Goal: Task Accomplishment & Management: Use online tool/utility

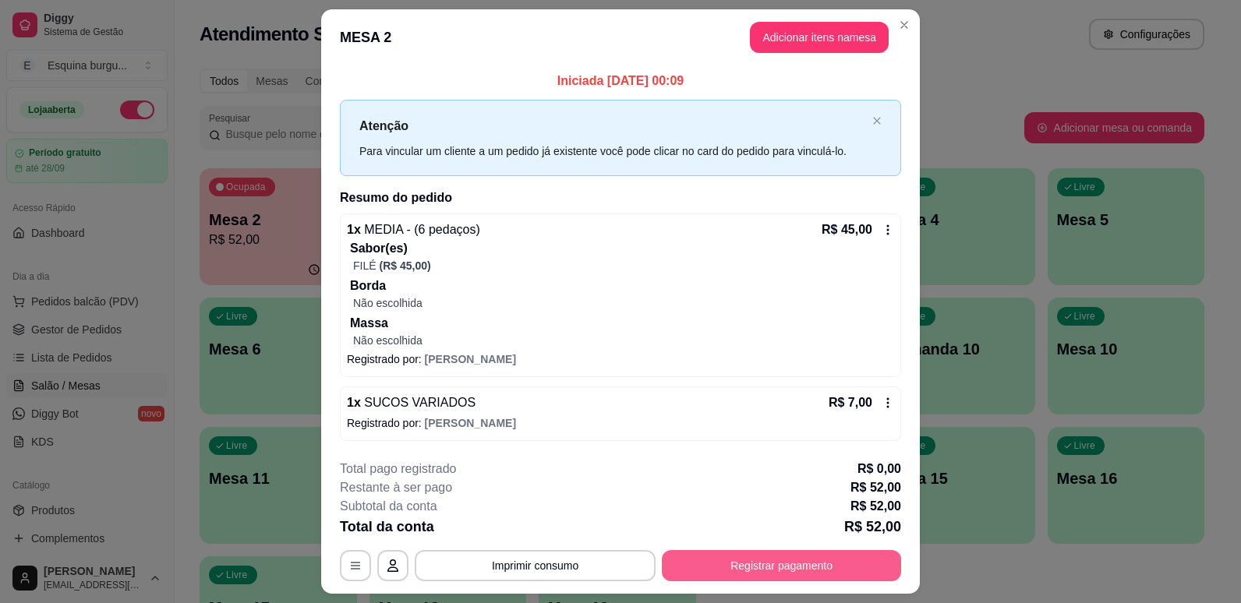
click at [721, 560] on button "Registrar pagamento" at bounding box center [781, 565] width 239 height 31
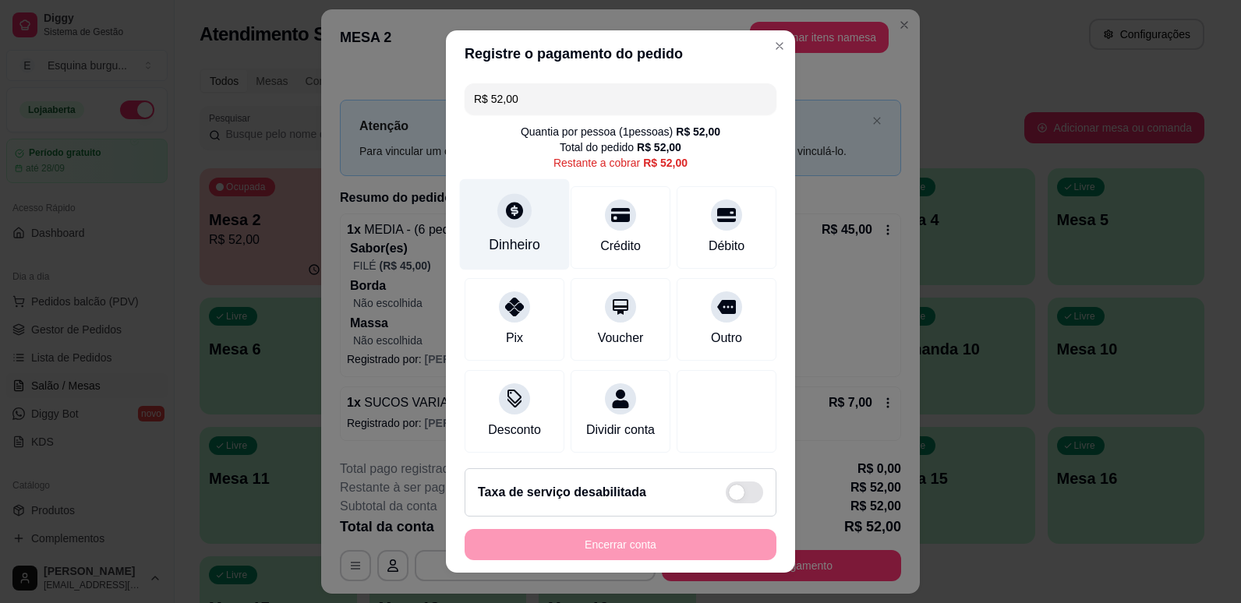
click at [521, 215] on div at bounding box center [514, 210] width 34 height 34
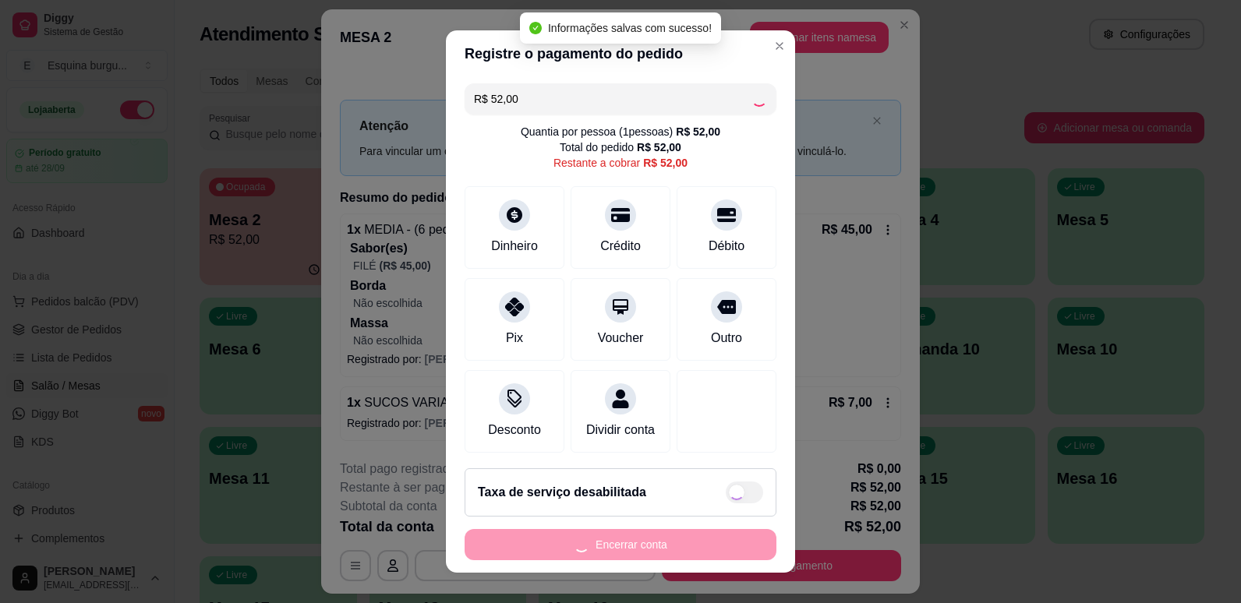
type input "R$ 0,00"
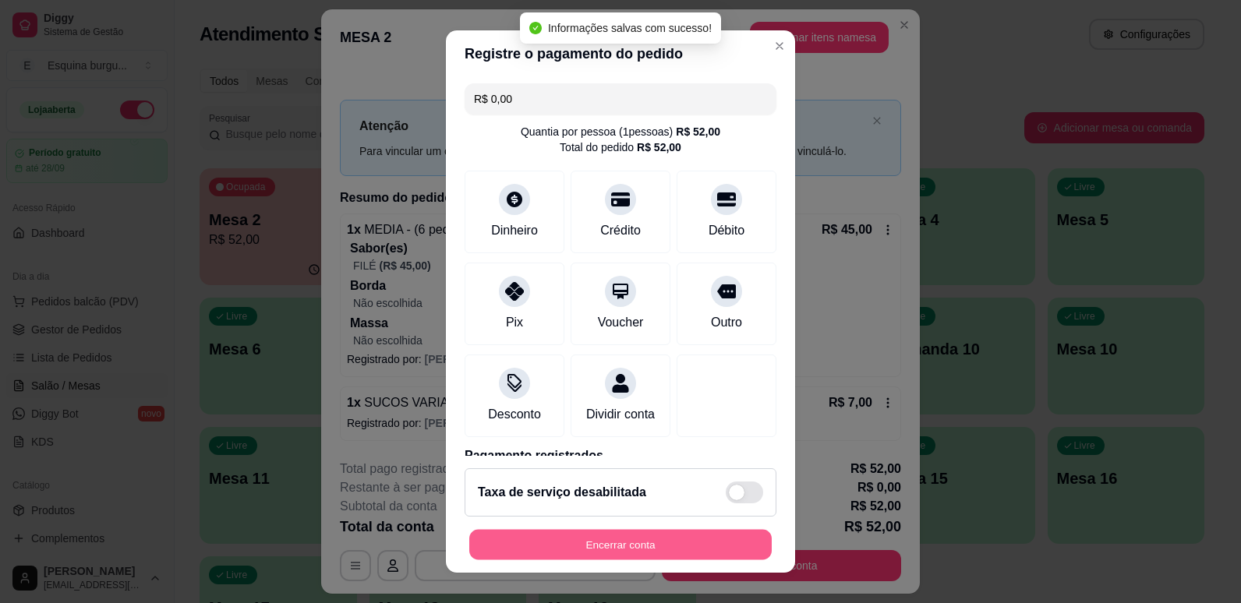
click at [677, 538] on button "Encerrar conta" at bounding box center [620, 545] width 302 height 30
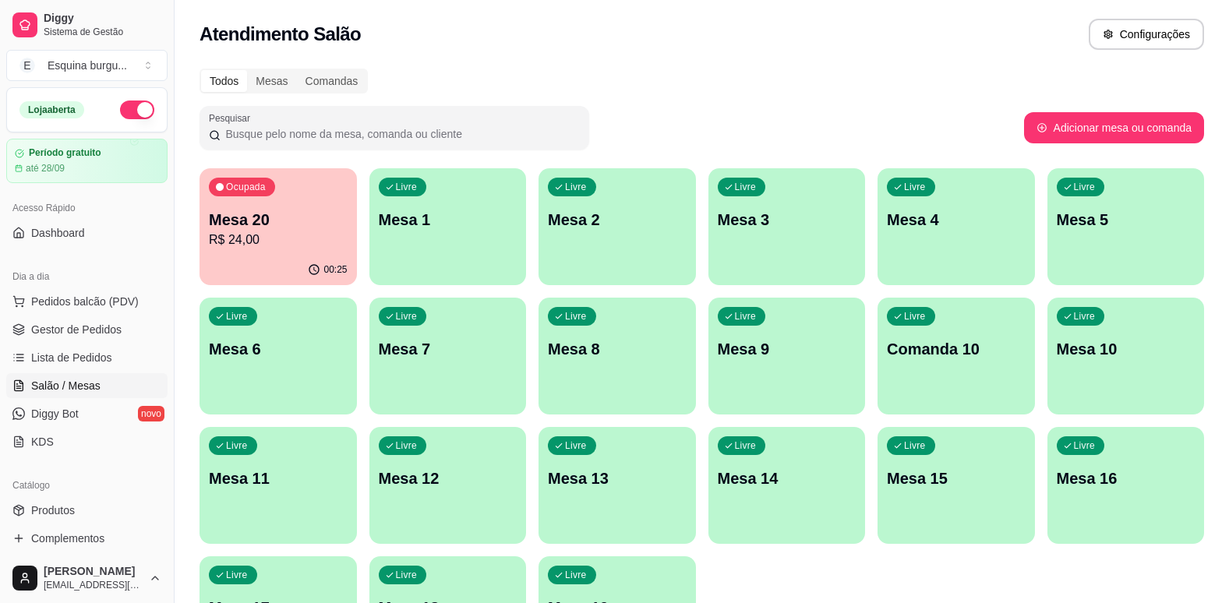
click at [311, 229] on p "Mesa 20" at bounding box center [278, 220] width 139 height 22
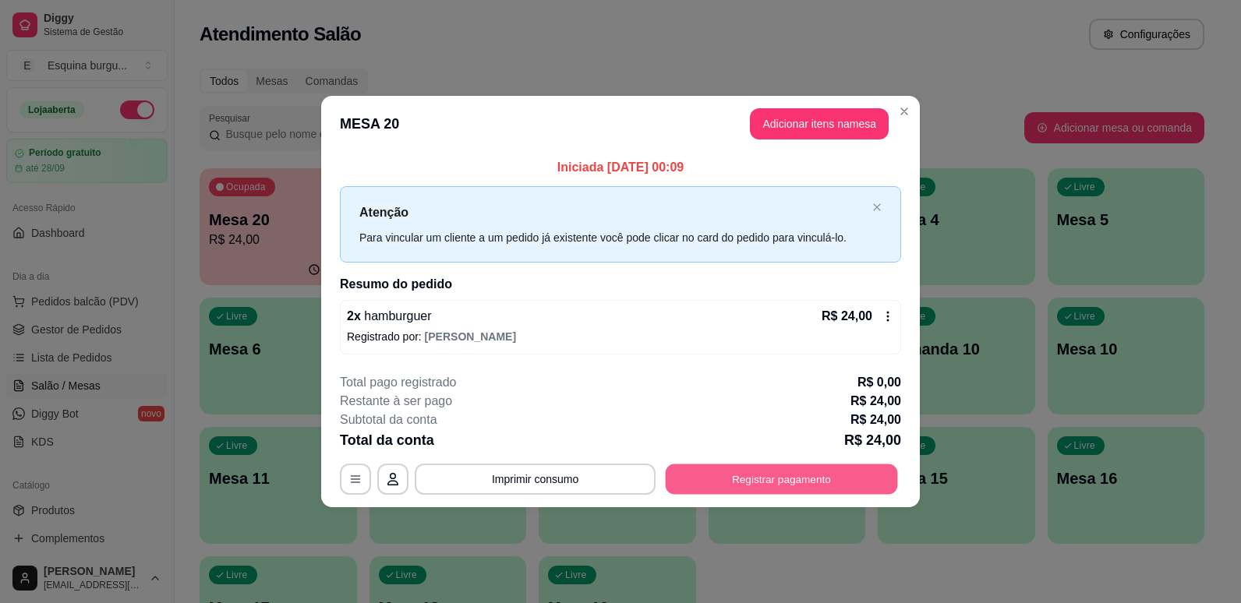
click at [690, 474] on button "Registrar pagamento" at bounding box center [782, 479] width 232 height 30
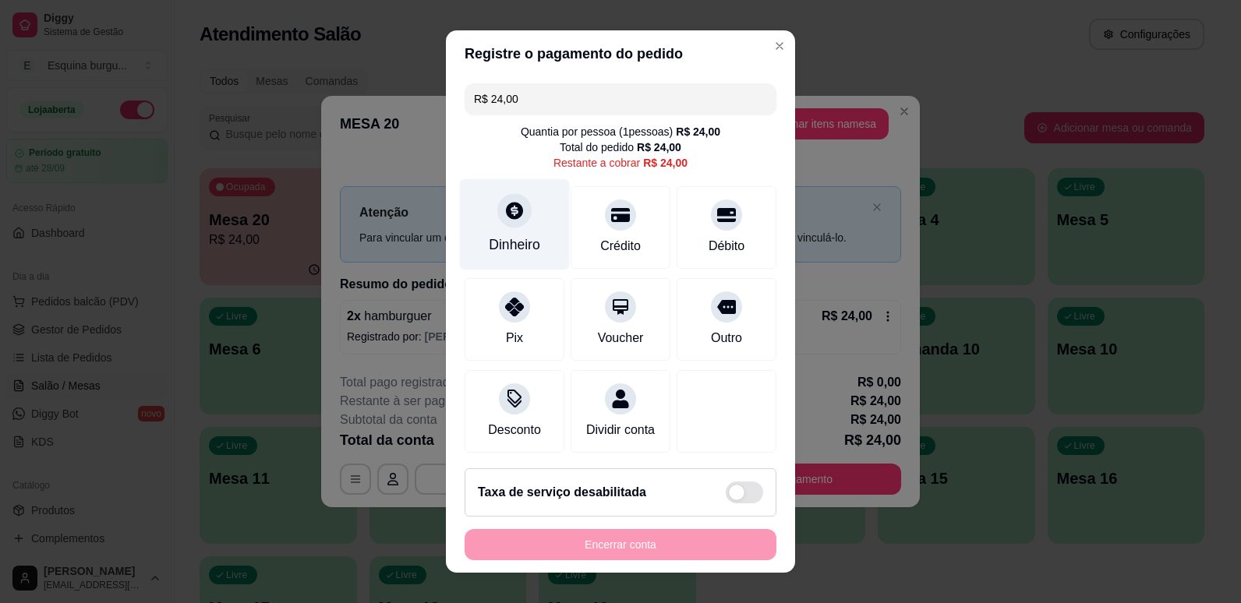
click at [507, 247] on div "Dinheiro" at bounding box center [514, 245] width 51 height 20
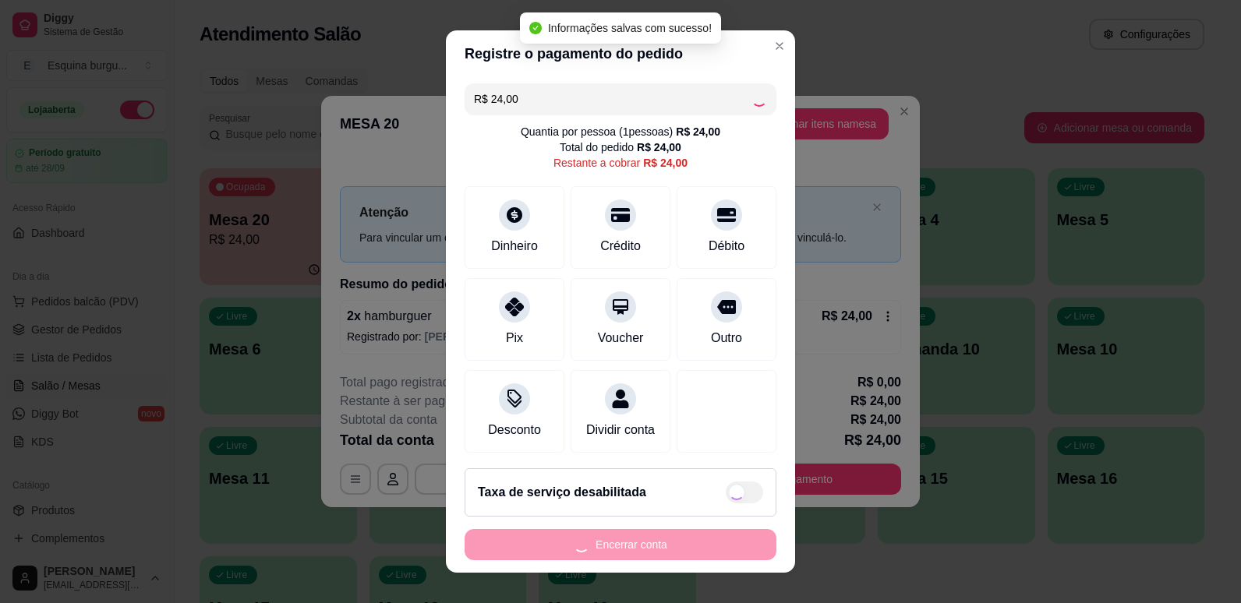
type input "R$ 0,00"
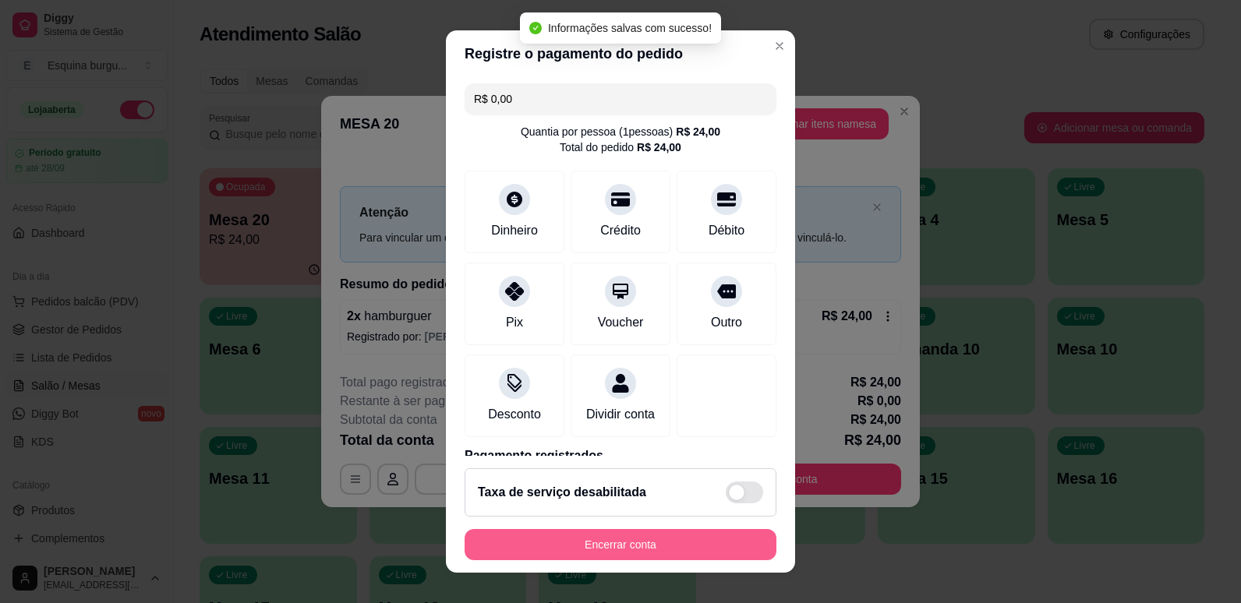
click at [708, 546] on button "Encerrar conta" at bounding box center [621, 544] width 312 height 31
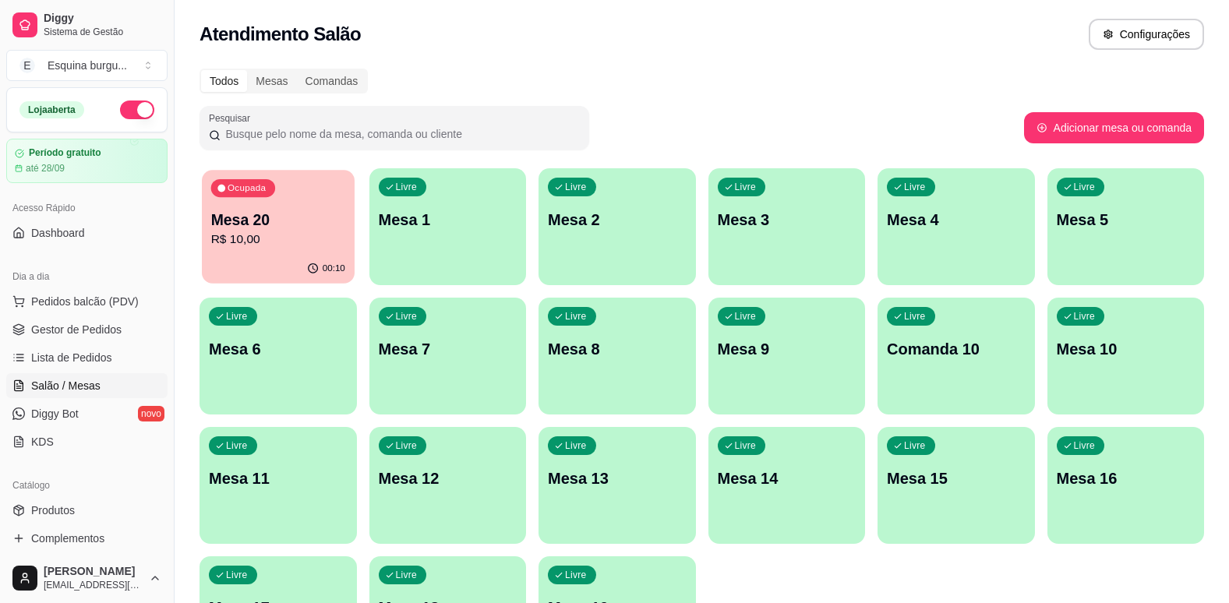
click at [290, 199] on div "Ocupada Mesa 20 R$ 10,00" at bounding box center [278, 212] width 152 height 84
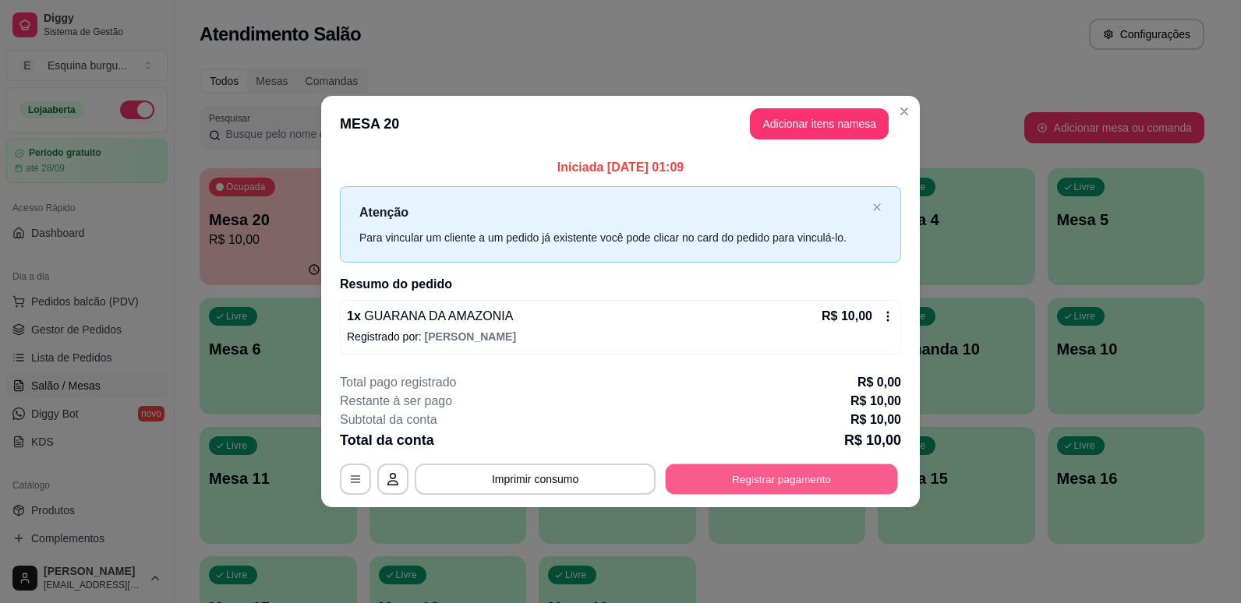
click at [829, 478] on button "Registrar pagamento" at bounding box center [782, 479] width 232 height 30
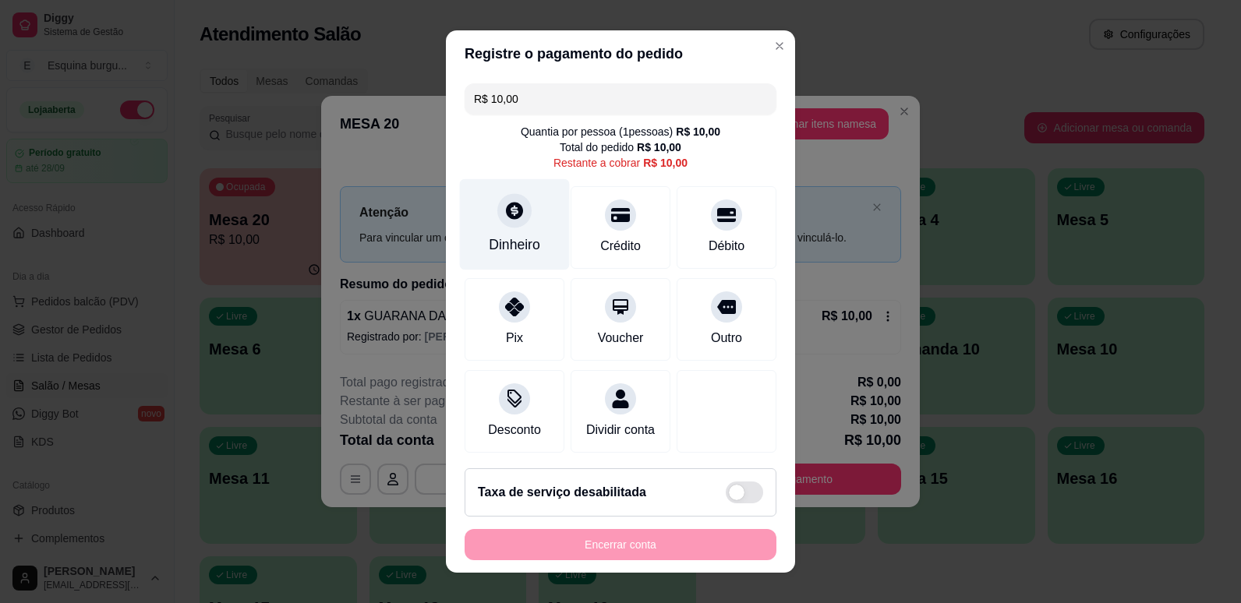
click at [514, 249] on div "Dinheiro" at bounding box center [514, 245] width 51 height 20
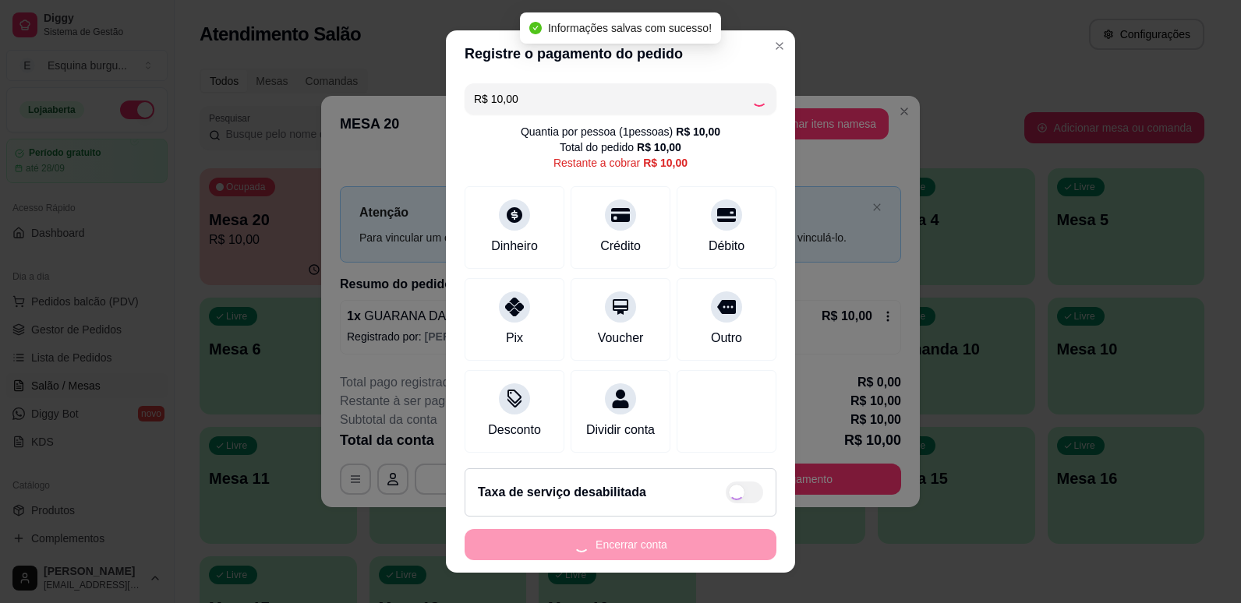
type input "R$ 0,00"
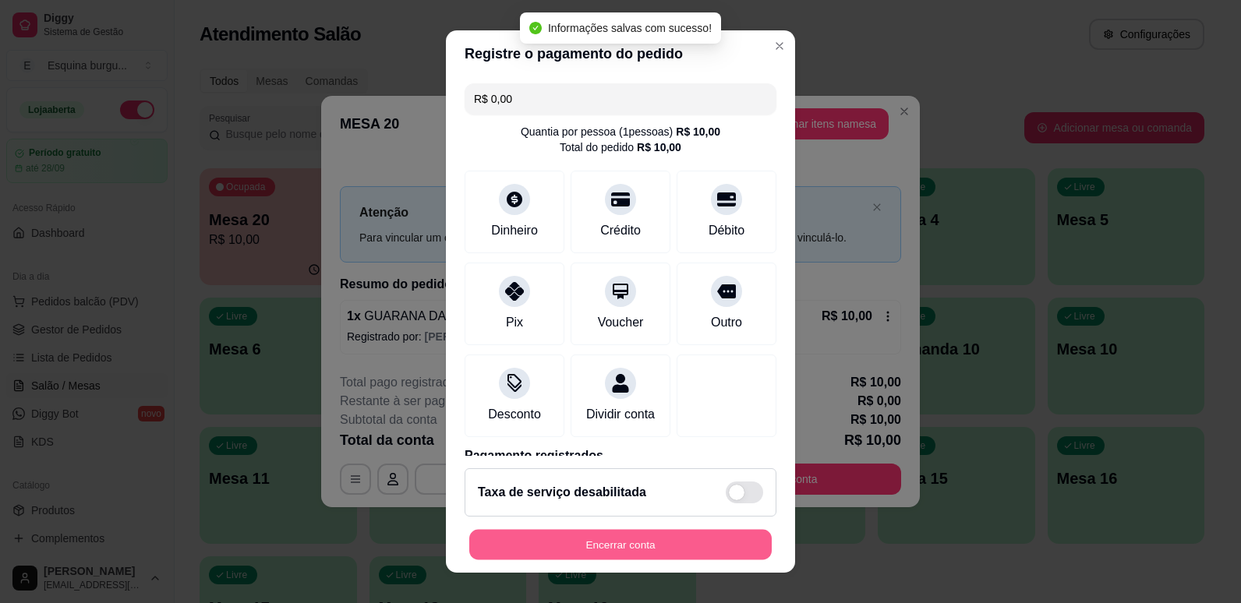
click at [700, 534] on button "Encerrar conta" at bounding box center [620, 545] width 302 height 30
